Goal: Navigation & Orientation: Find specific page/section

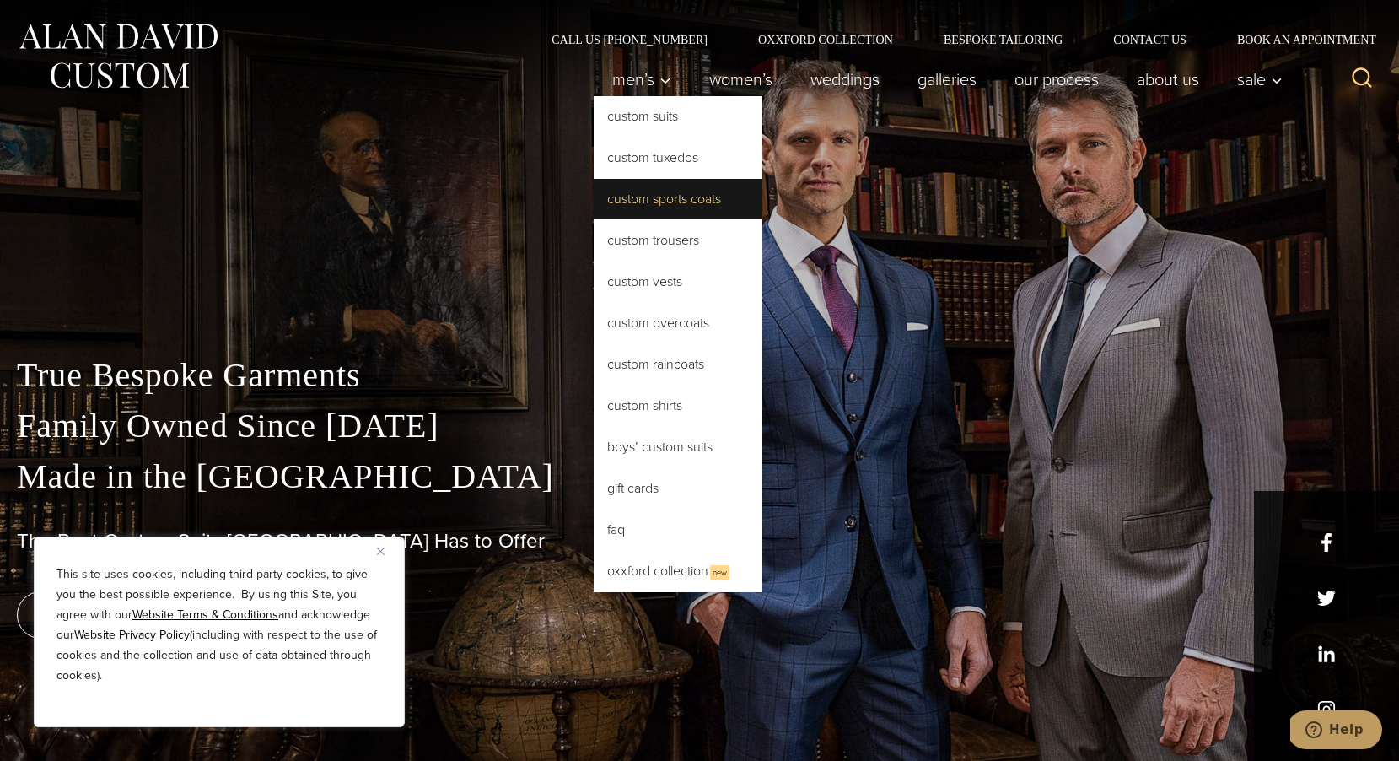
click at [629, 197] on link "Custom Sports Coats" at bounding box center [678, 199] width 169 height 40
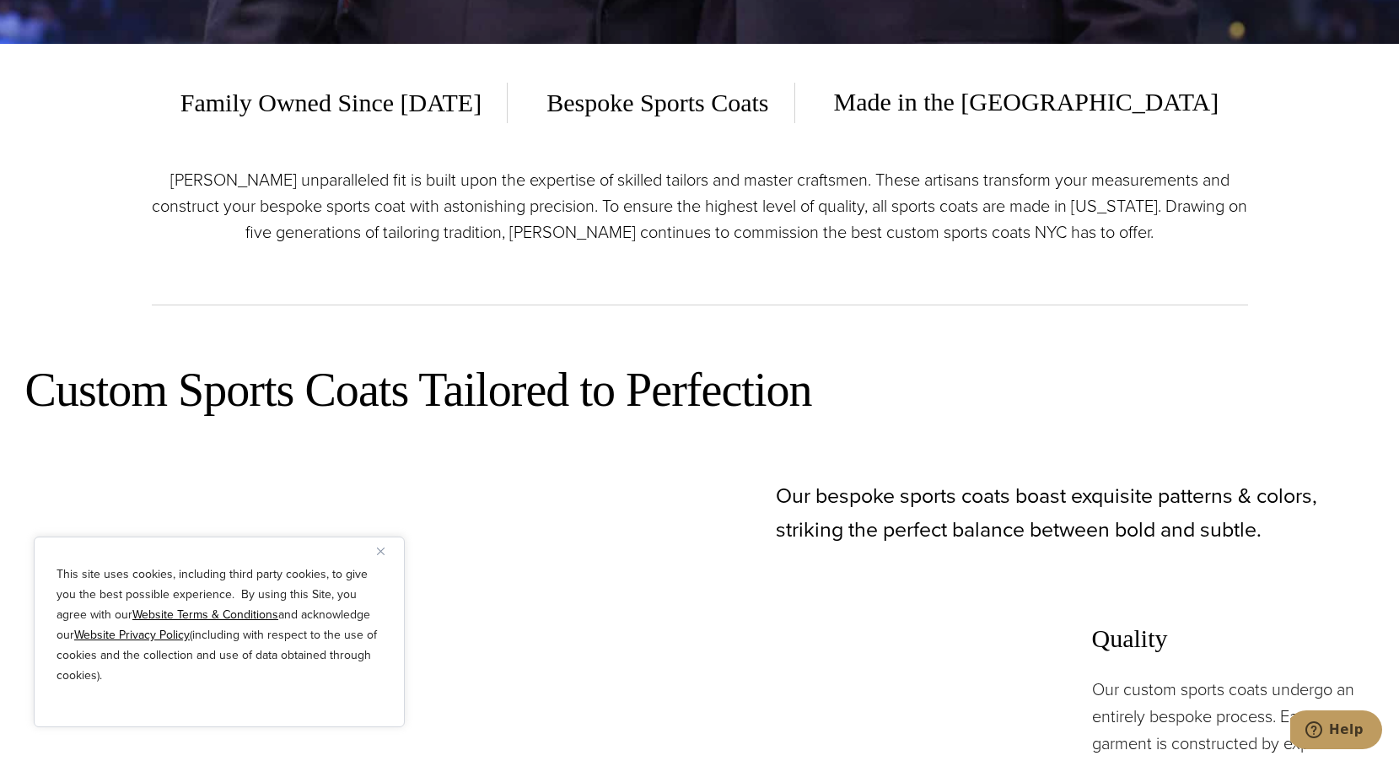
scroll to position [719, 0]
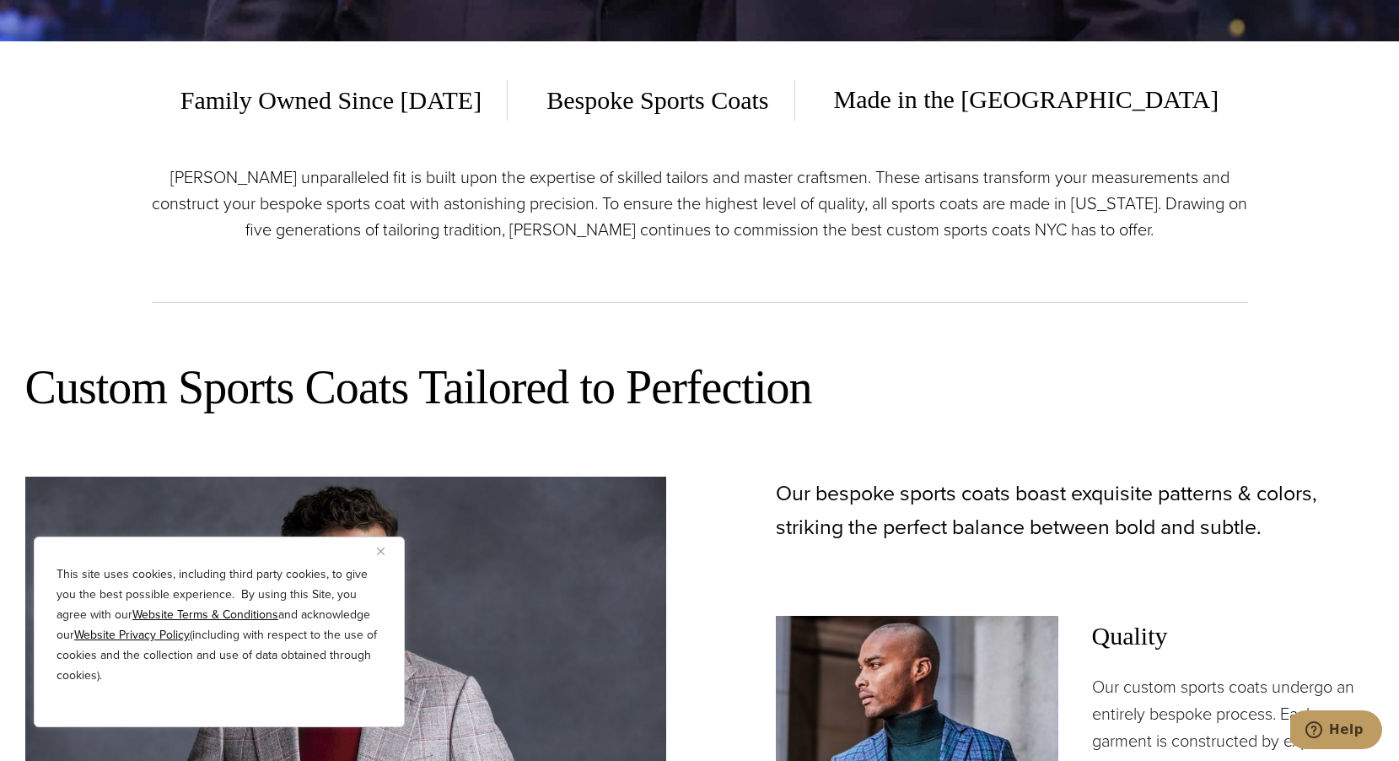
click at [380, 548] on img "Close" at bounding box center [381, 551] width 8 height 8
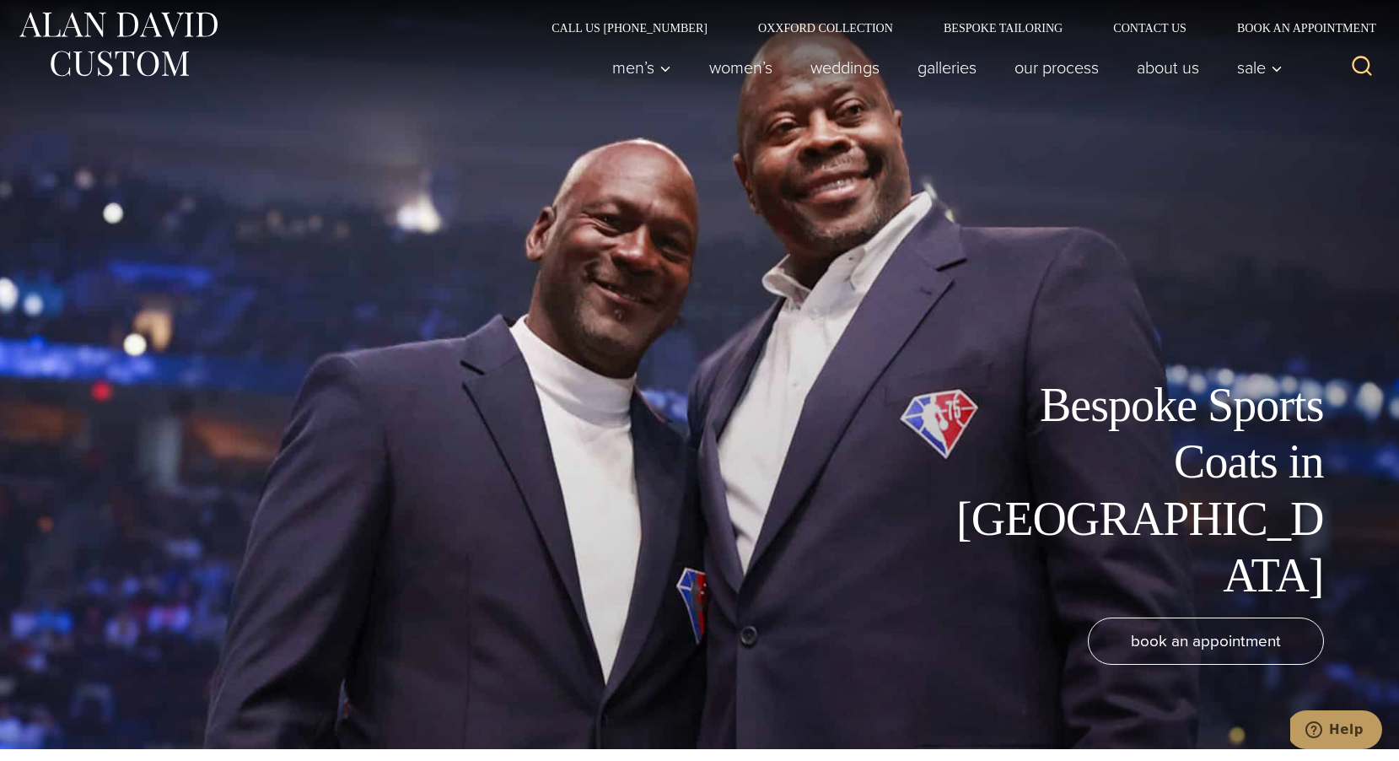
scroll to position [0, 0]
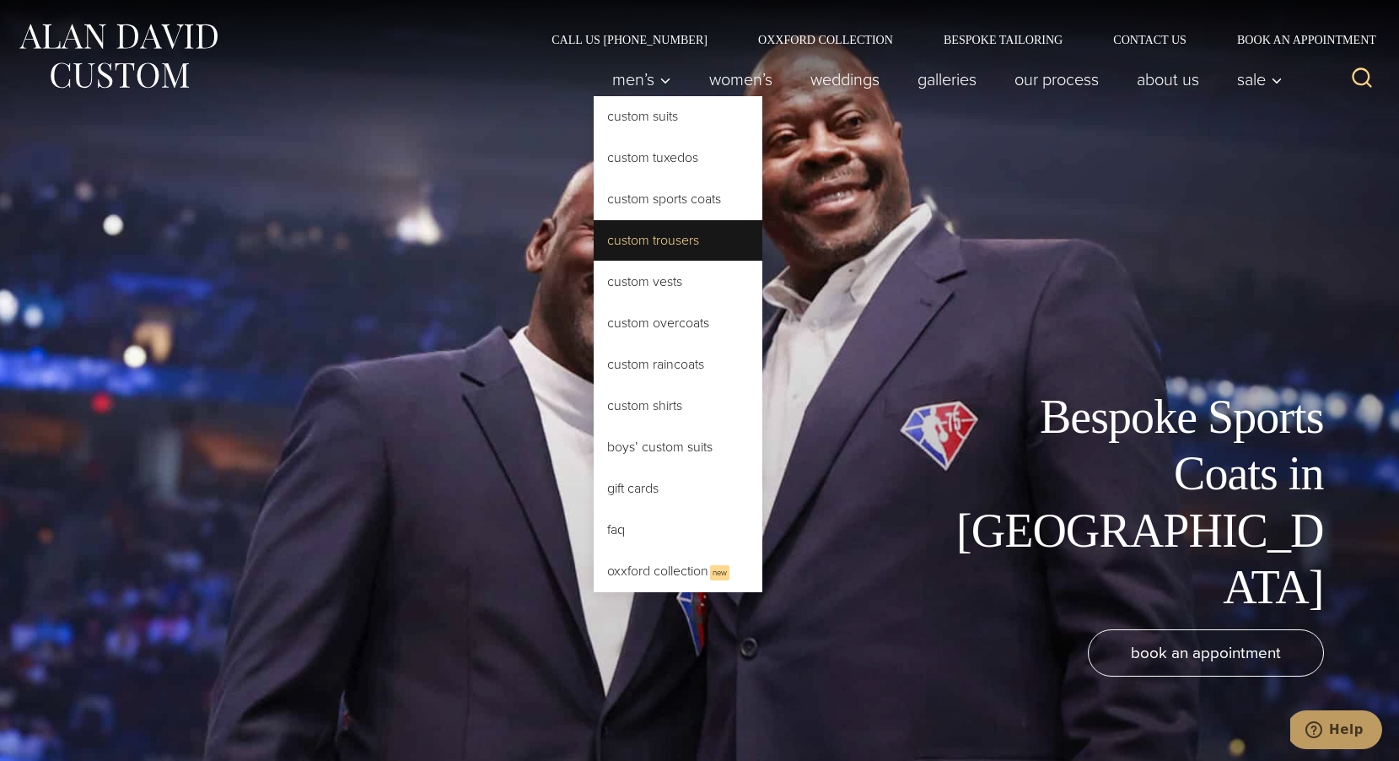
click at [640, 238] on link "Custom Trousers" at bounding box center [678, 240] width 169 height 40
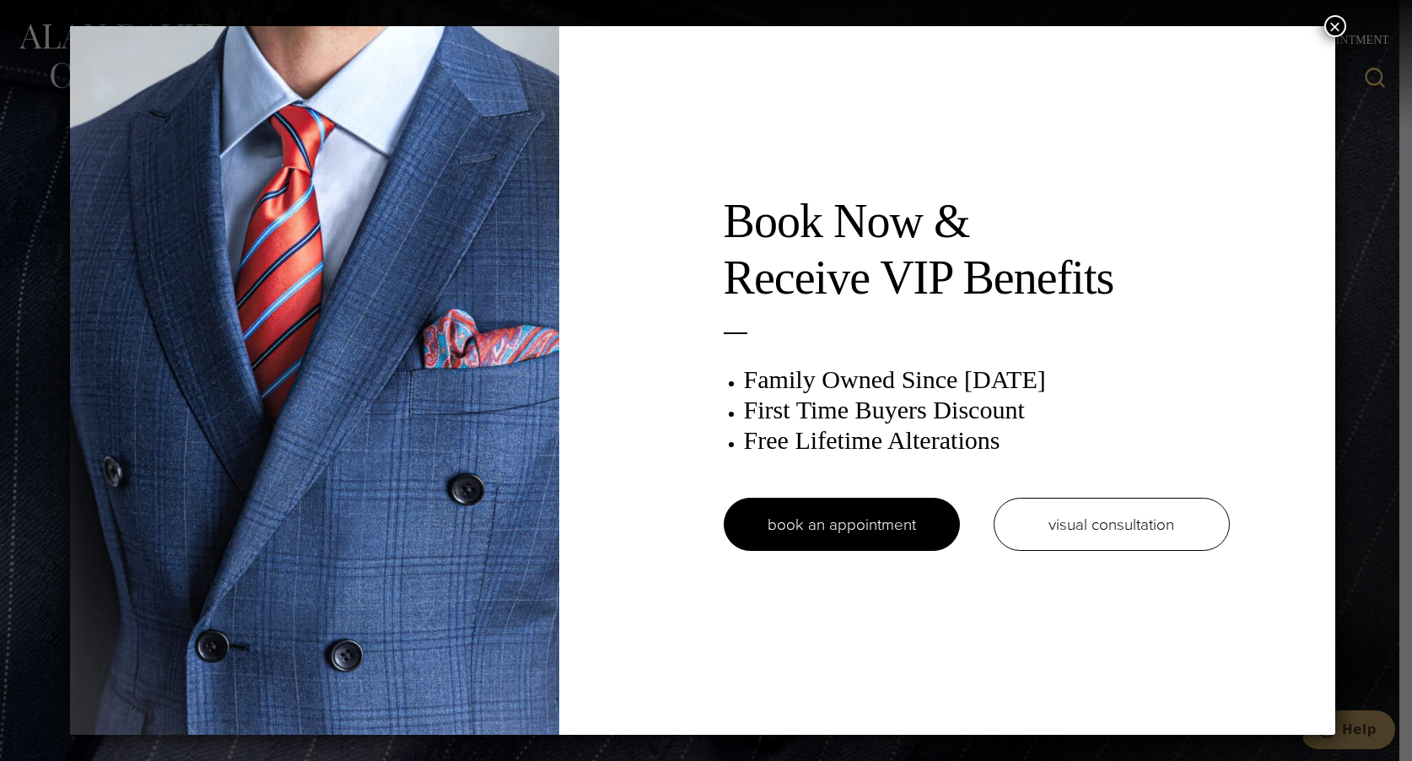
click at [1341, 18] on button "×" at bounding box center [1335, 26] width 22 height 22
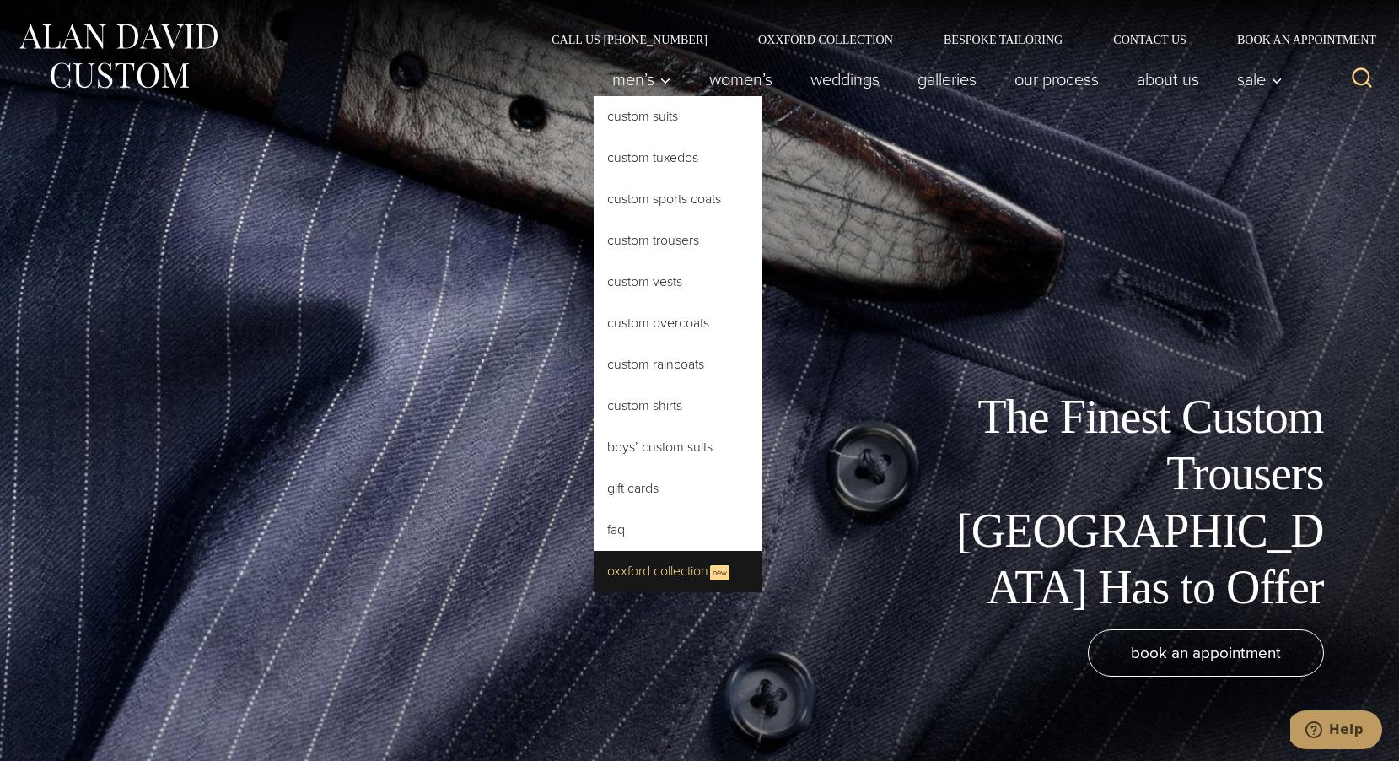
click at [629, 577] on link "Oxxford Collection New" at bounding box center [678, 571] width 169 height 41
